Goal: Task Accomplishment & Management: Use online tool/utility

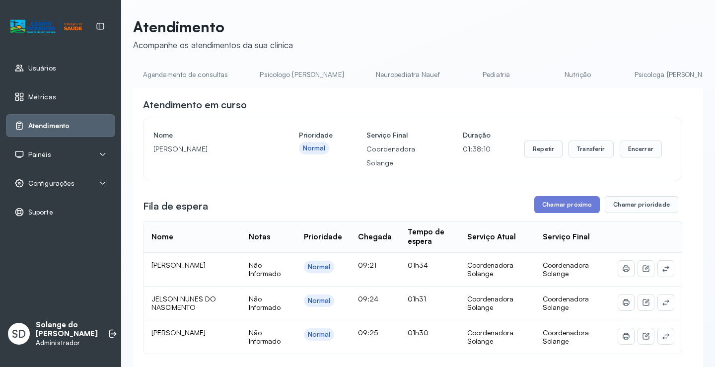
scroll to position [0, 258]
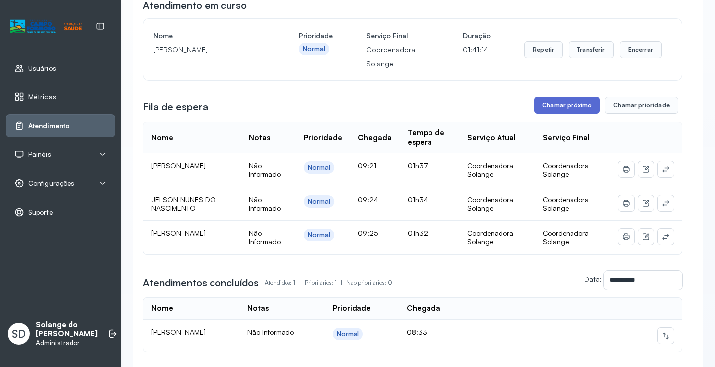
click at [568, 110] on button "Chamar próximo" at bounding box center [567, 105] width 66 height 17
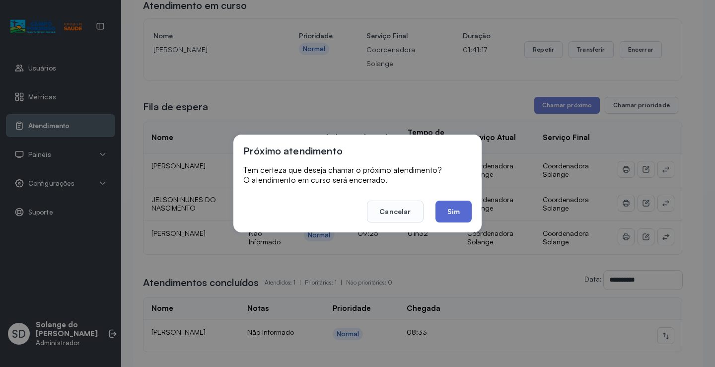
click at [454, 212] on button "Sim" at bounding box center [454, 212] width 36 height 22
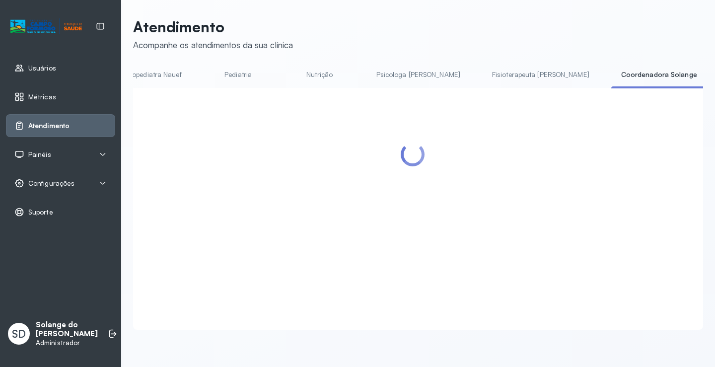
scroll to position [99, 0]
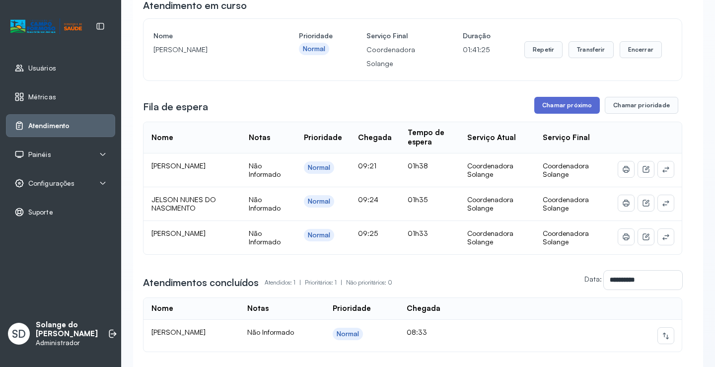
click at [573, 106] on button "Chamar próximo" at bounding box center [567, 105] width 66 height 17
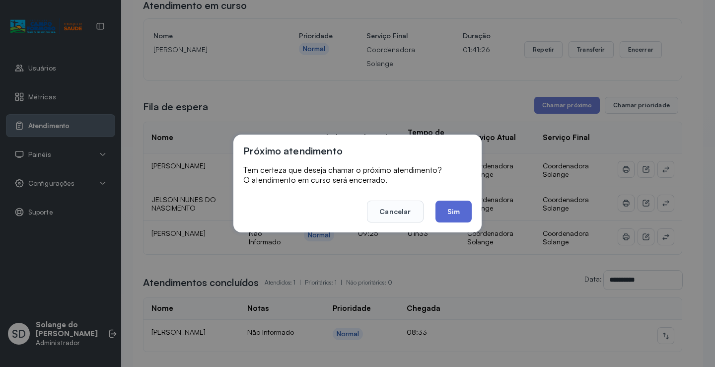
click at [459, 215] on button "Sim" at bounding box center [454, 212] width 36 height 22
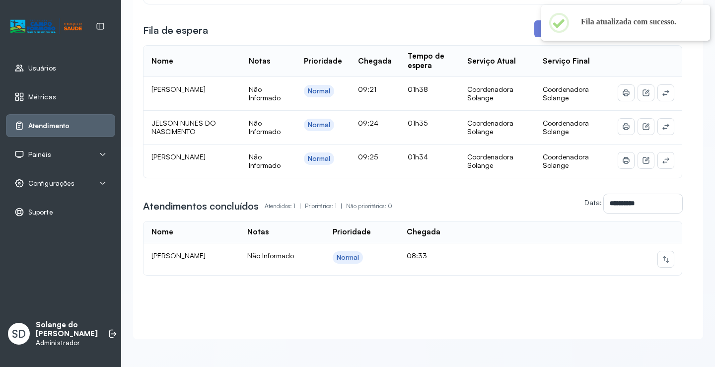
scroll to position [186, 0]
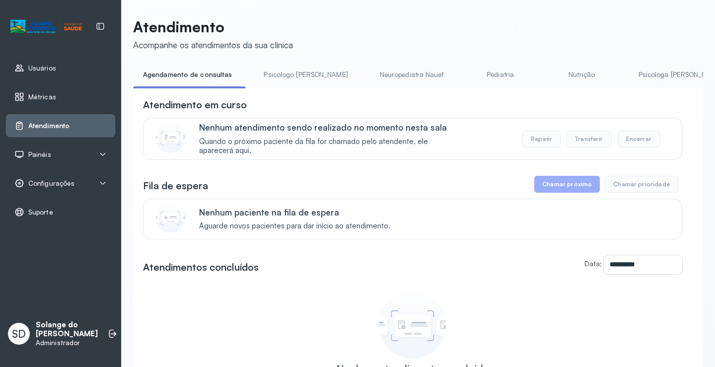
click at [640, 75] on link "Psicologa [PERSON_NAME]" at bounding box center [681, 75] width 104 height 16
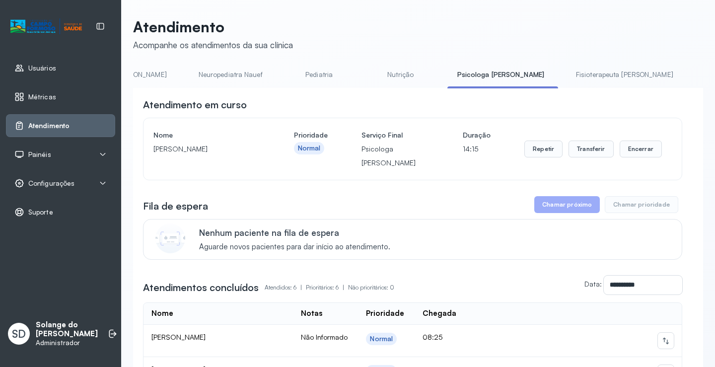
scroll to position [0, 179]
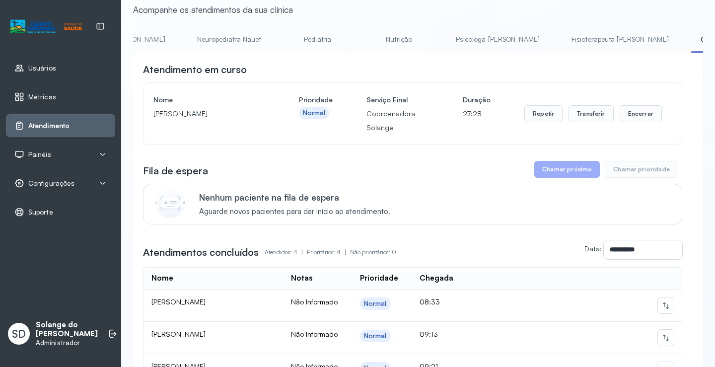
scroll to position [0, 0]
